Goal: Navigation & Orientation: Find specific page/section

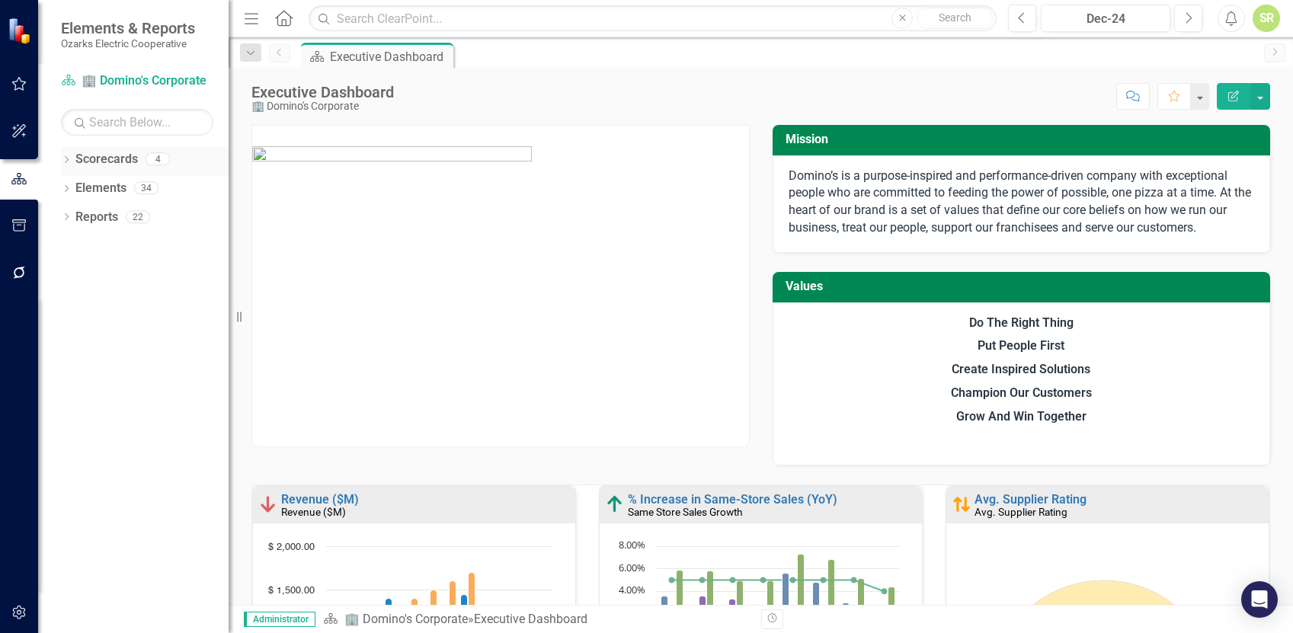
click at [102, 155] on link "Scorecards" at bounding box center [106, 160] width 62 height 18
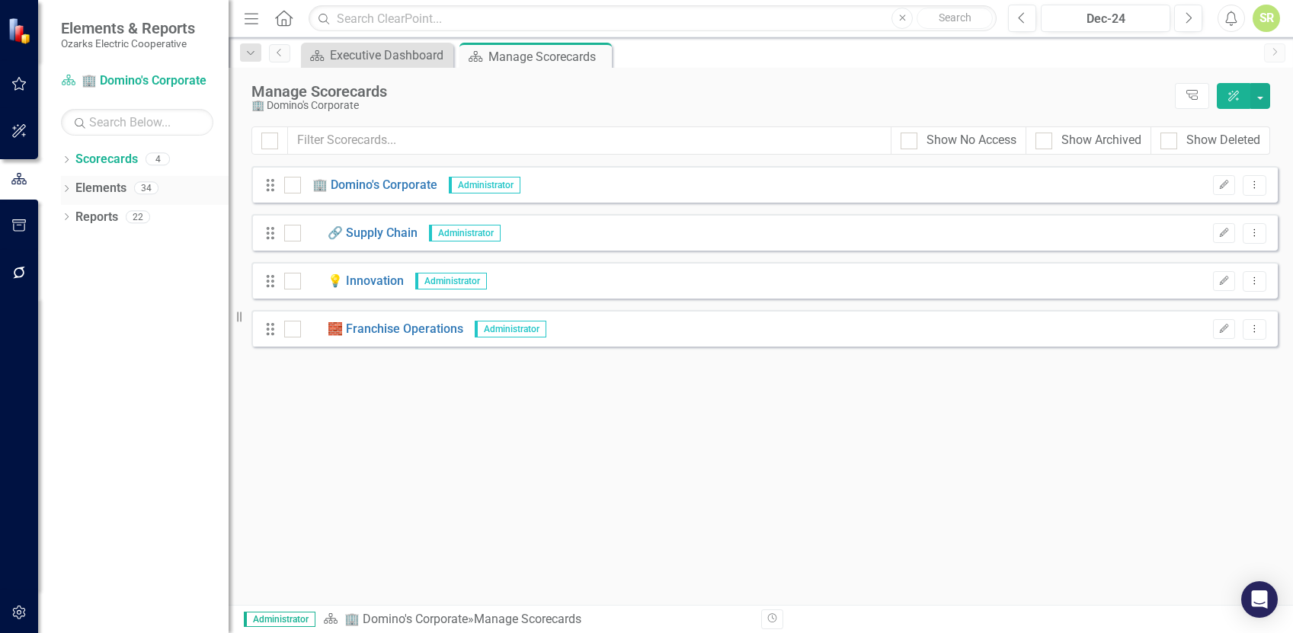
click at [106, 183] on link "Elements" at bounding box center [100, 189] width 51 height 18
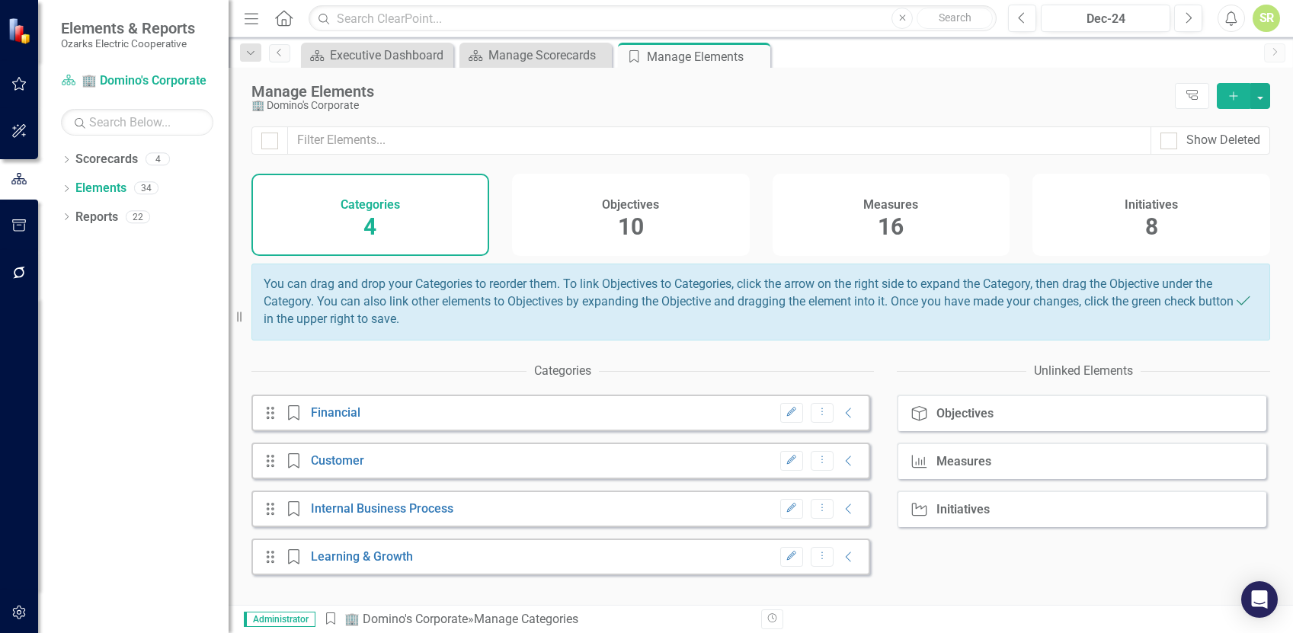
click at [632, 194] on div "Objectives" at bounding box center [630, 203] width 57 height 18
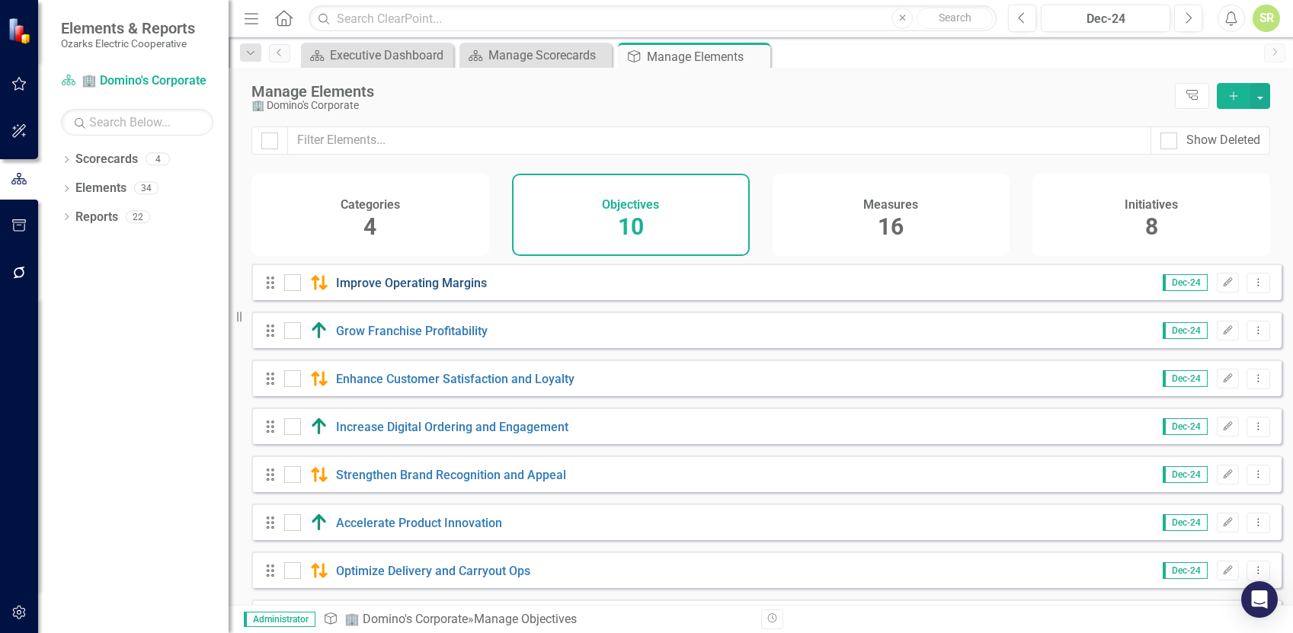
click at [402, 290] on link "Improve Operating Margins" at bounding box center [411, 283] width 151 height 14
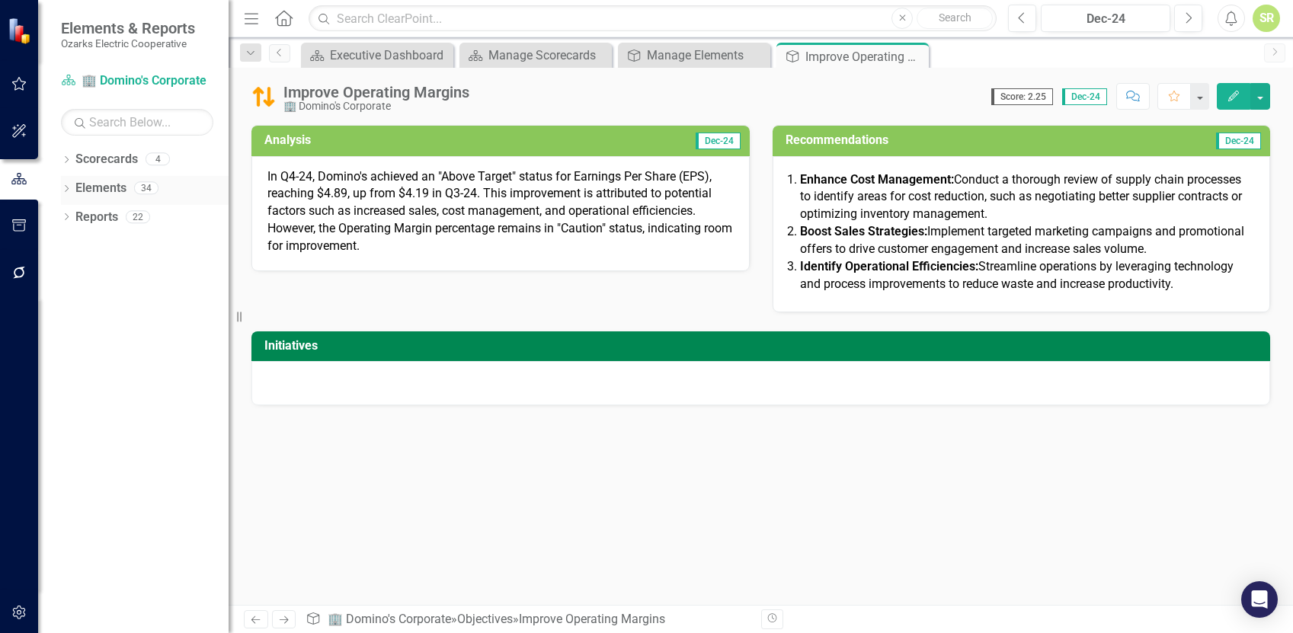
click at [121, 188] on link "Elements" at bounding box center [100, 189] width 51 height 18
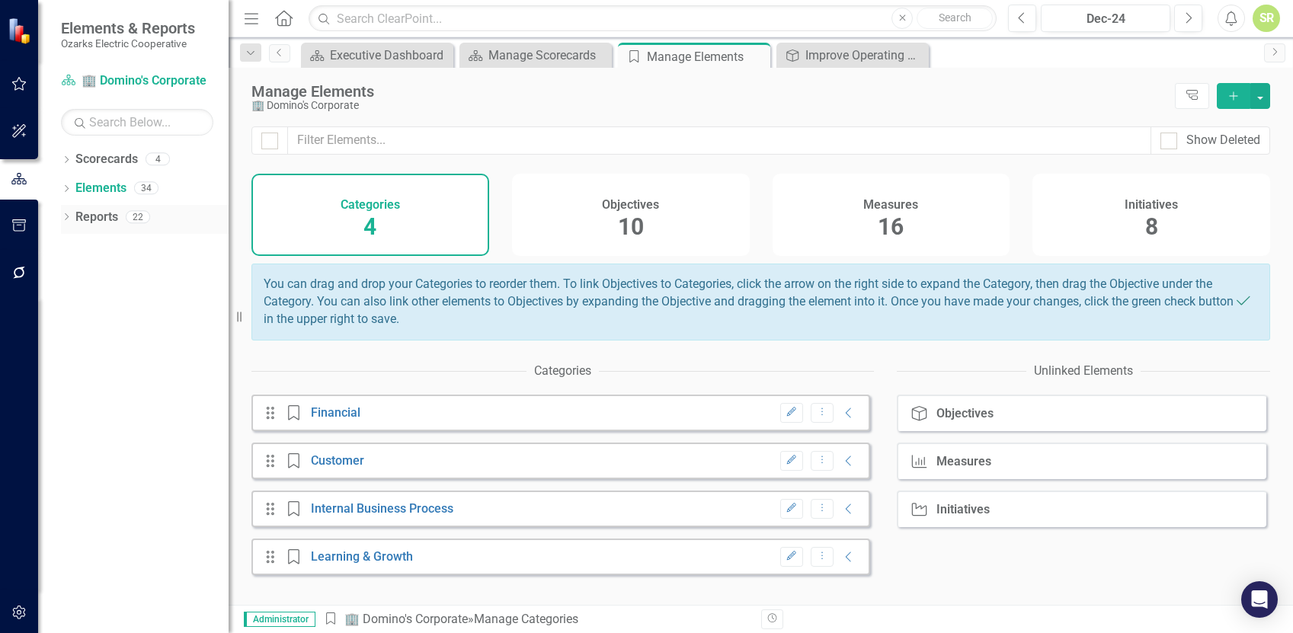
click at [117, 216] on link "Reports" at bounding box center [96, 218] width 43 height 18
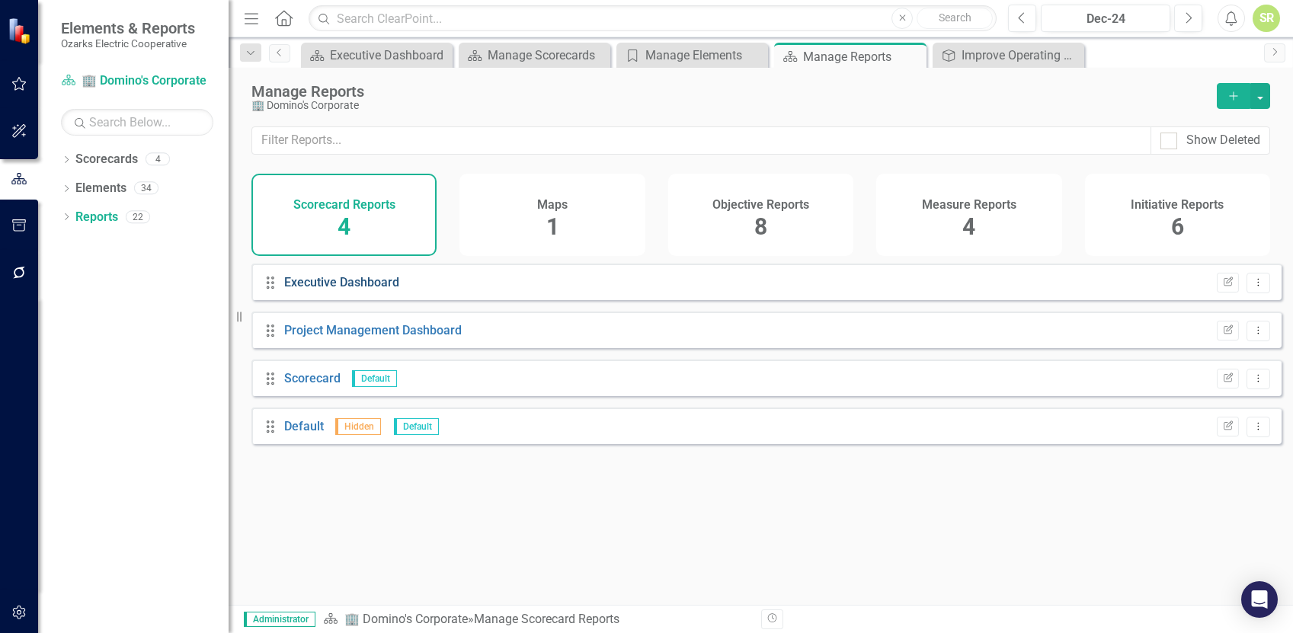
click at [367, 290] on link "Executive Dashboard" at bounding box center [341, 282] width 115 height 14
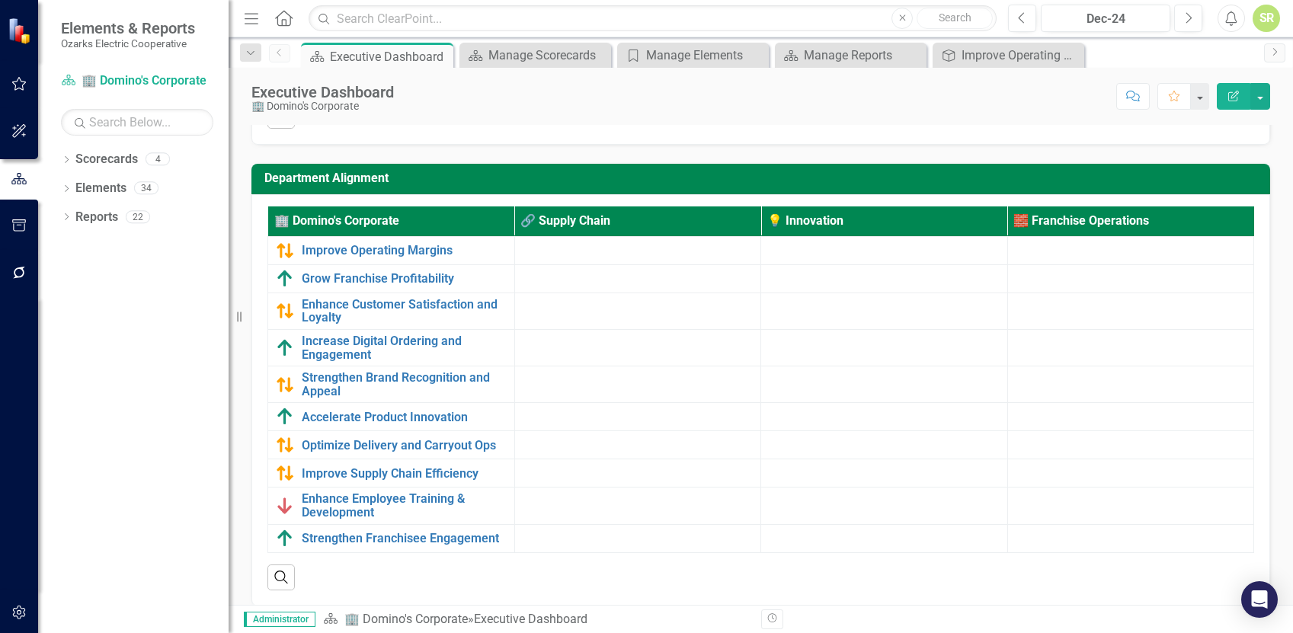
scroll to position [1321, 0]
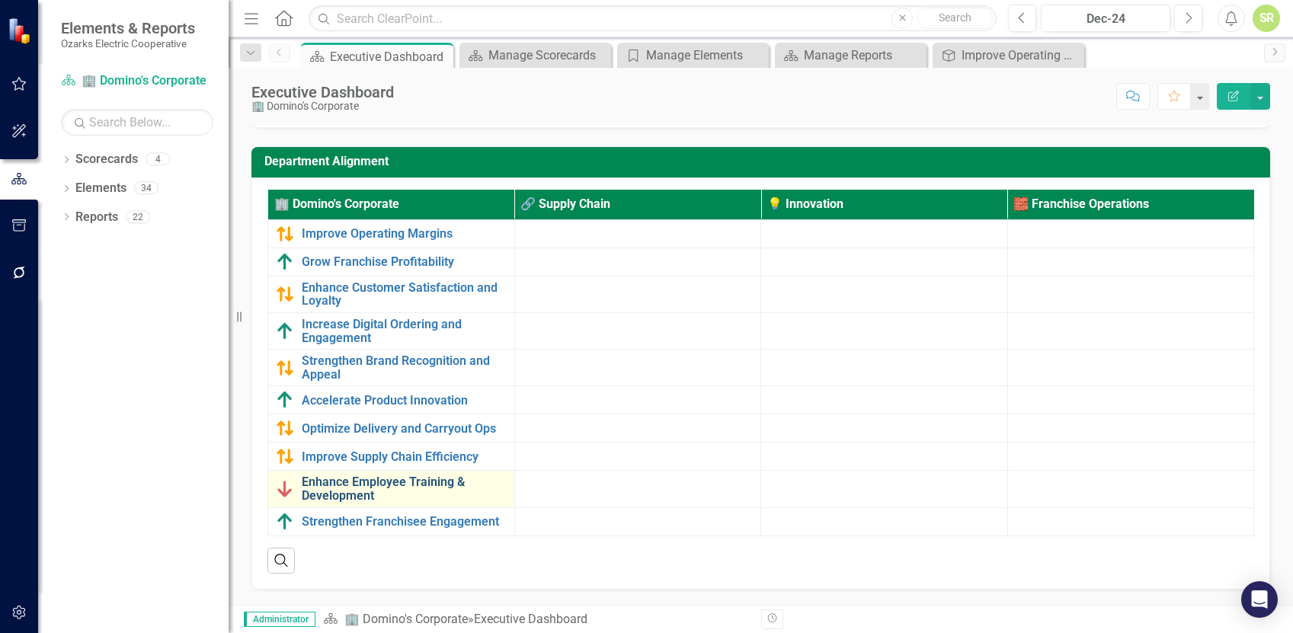
click at [327, 479] on link "Enhance Employee Training & Development" at bounding box center [404, 488] width 205 height 27
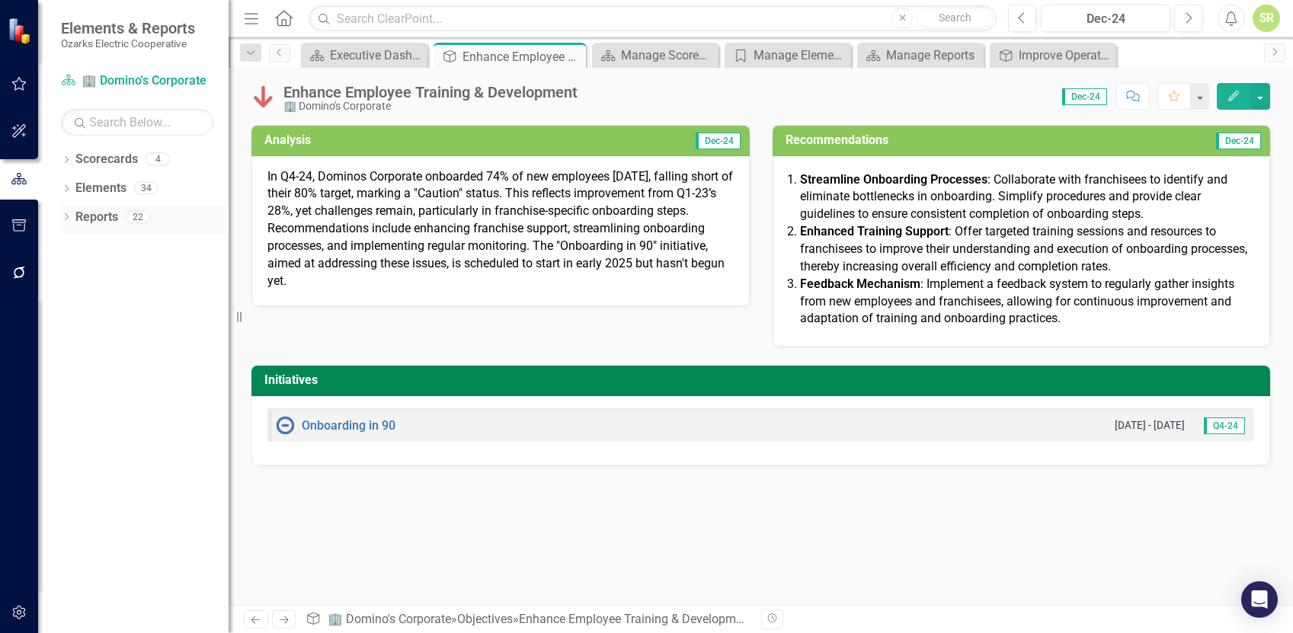
click at [98, 219] on link "Reports" at bounding box center [96, 218] width 43 height 18
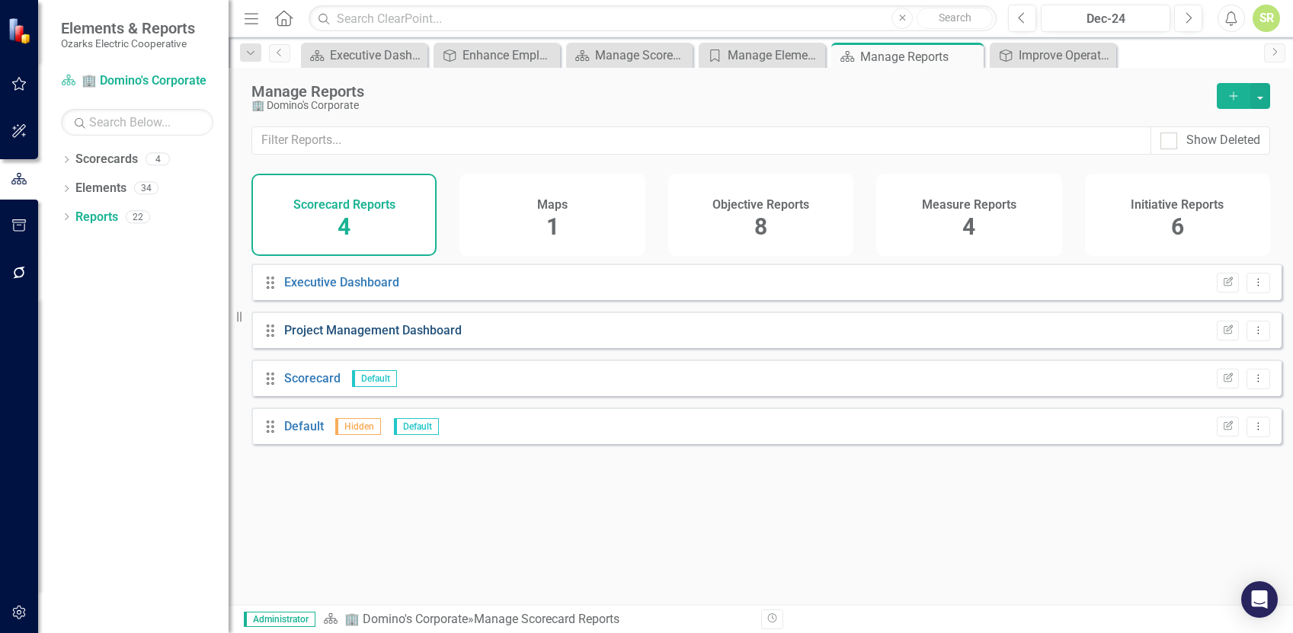
click at [401, 338] on link "Project Management Dashboard" at bounding box center [373, 330] width 178 height 14
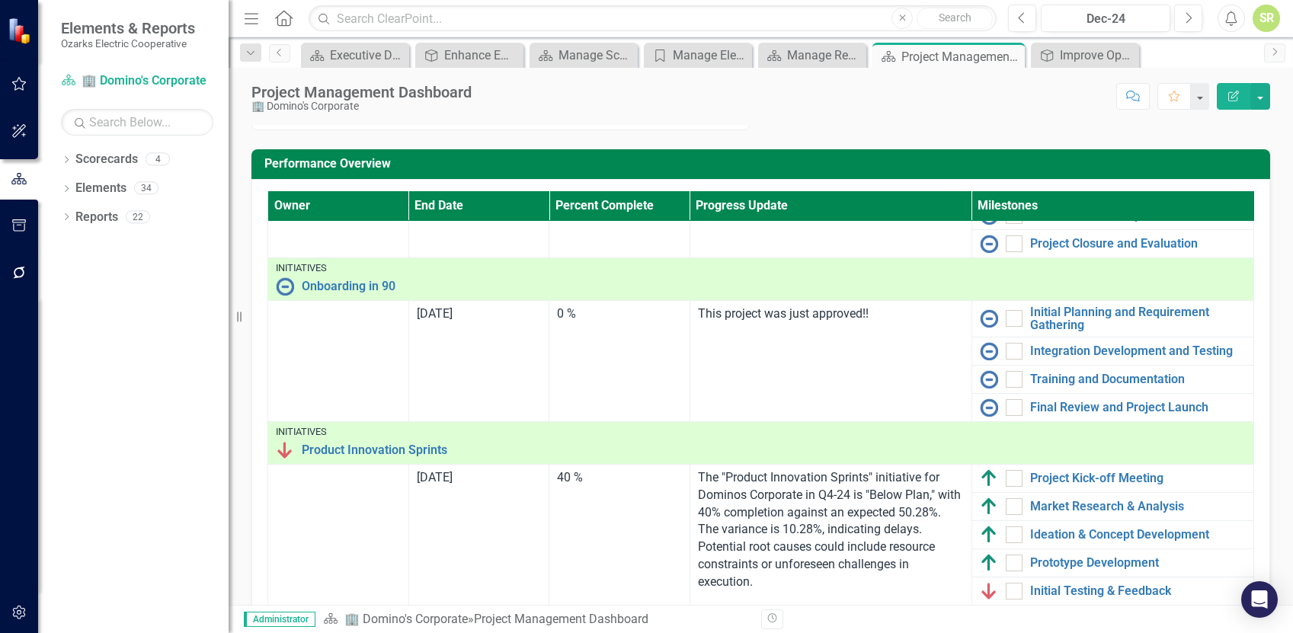
scroll to position [620, 0]
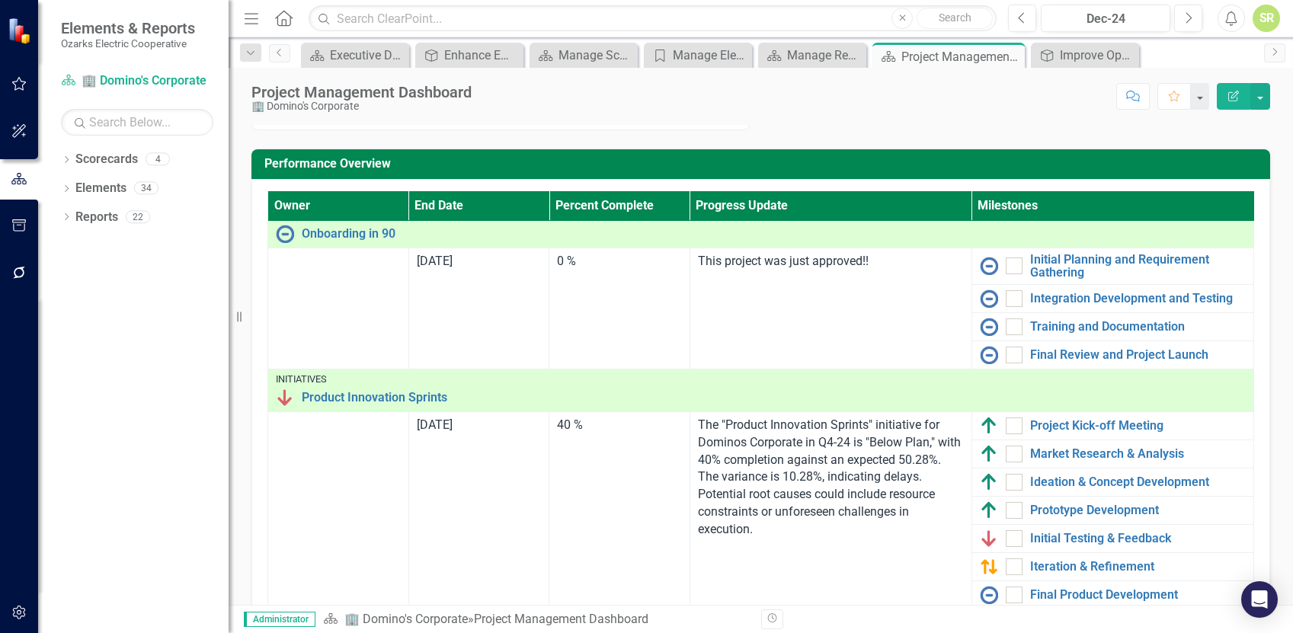
click at [279, 16] on icon "Home" at bounding box center [284, 18] width 20 height 16
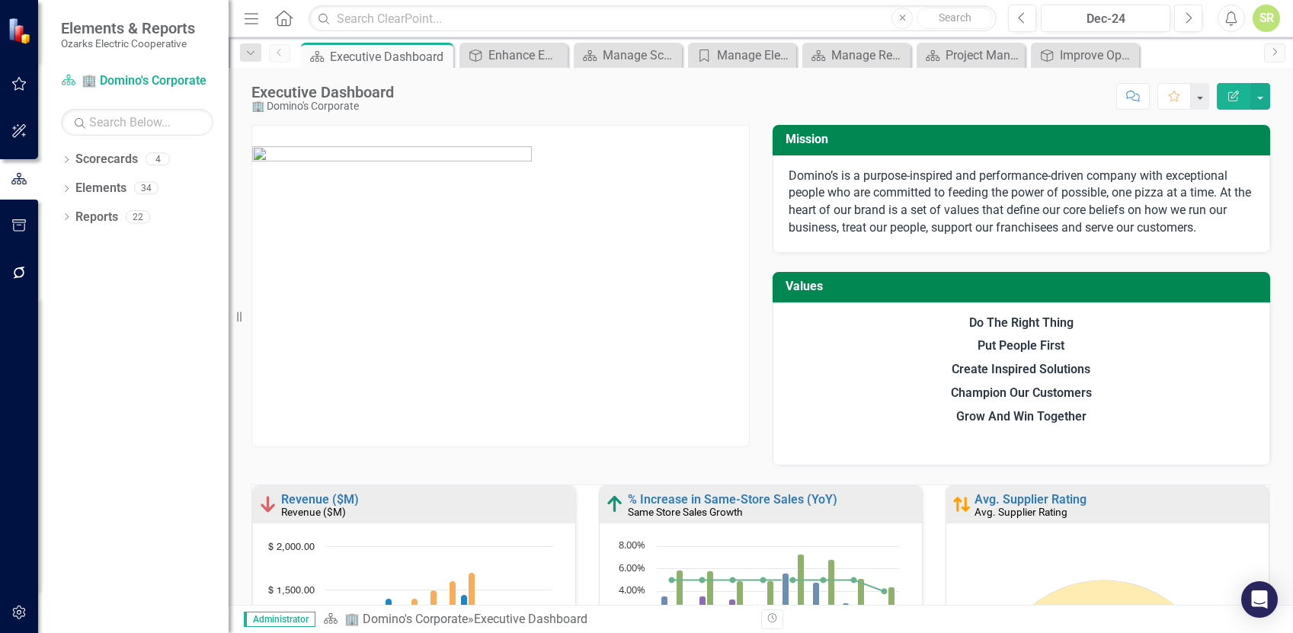
click at [981, 207] on span "Domino’s is a purpose-inspired and performance-driven company with exceptional …" at bounding box center [1020, 201] width 462 height 67
